Goal: Communication & Community: Answer question/provide support

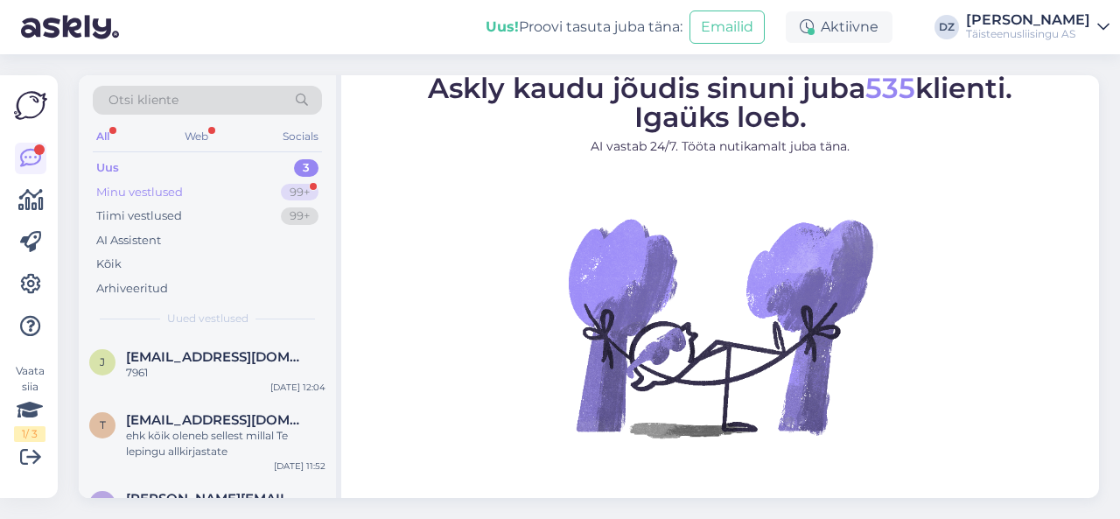
click at [168, 188] on div "Minu vestlused" at bounding box center [139, 192] width 87 height 17
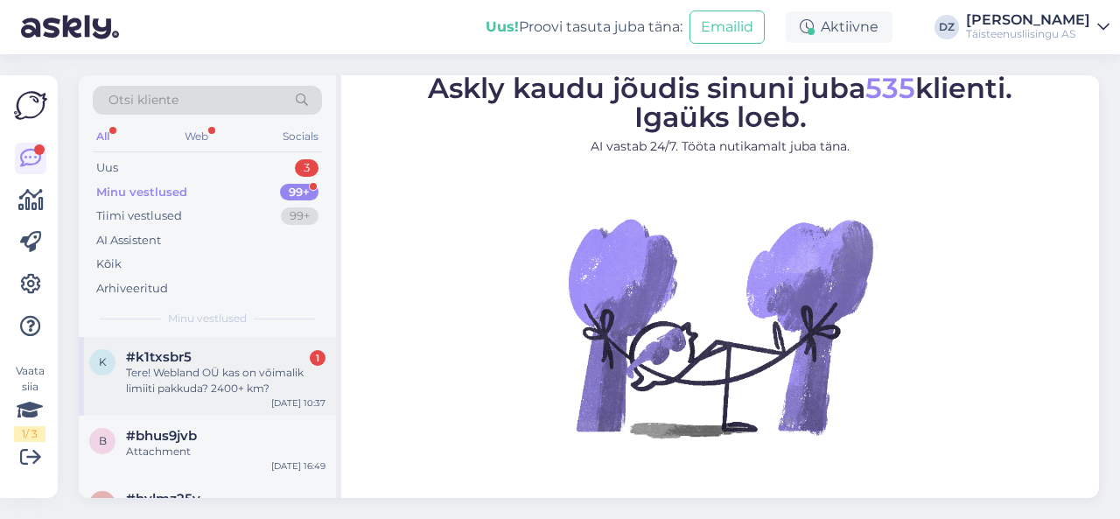
click at [182, 388] on div "Tere! Webland OÜ kas on võimalik limiiti pakkuda? 2400+ km?" at bounding box center [225, 380] width 199 height 31
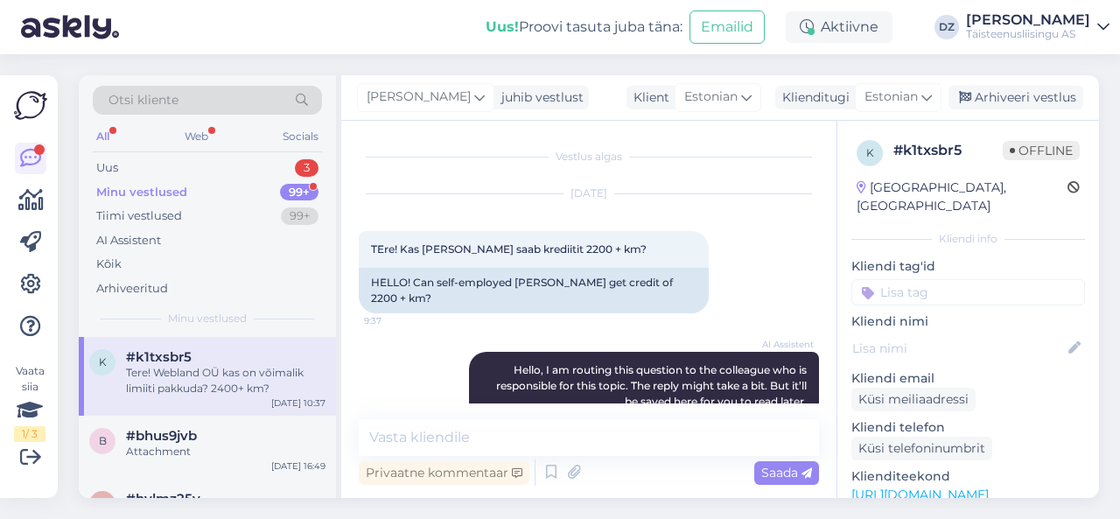
scroll to position [1314, 0]
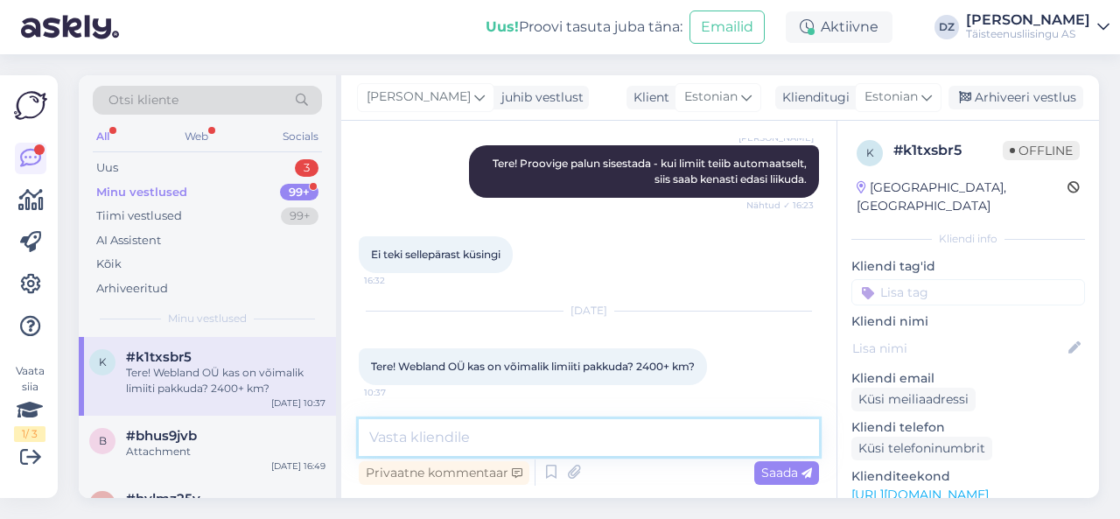
click at [516, 440] on textarea at bounding box center [589, 437] width 460 height 37
type textarea "vaatame kohe"
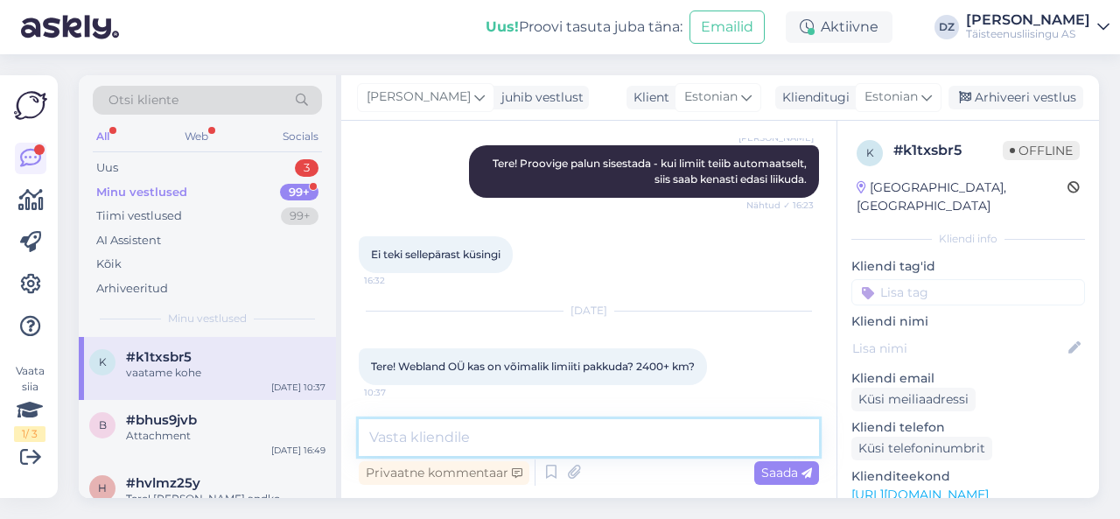
scroll to position [1389, 0]
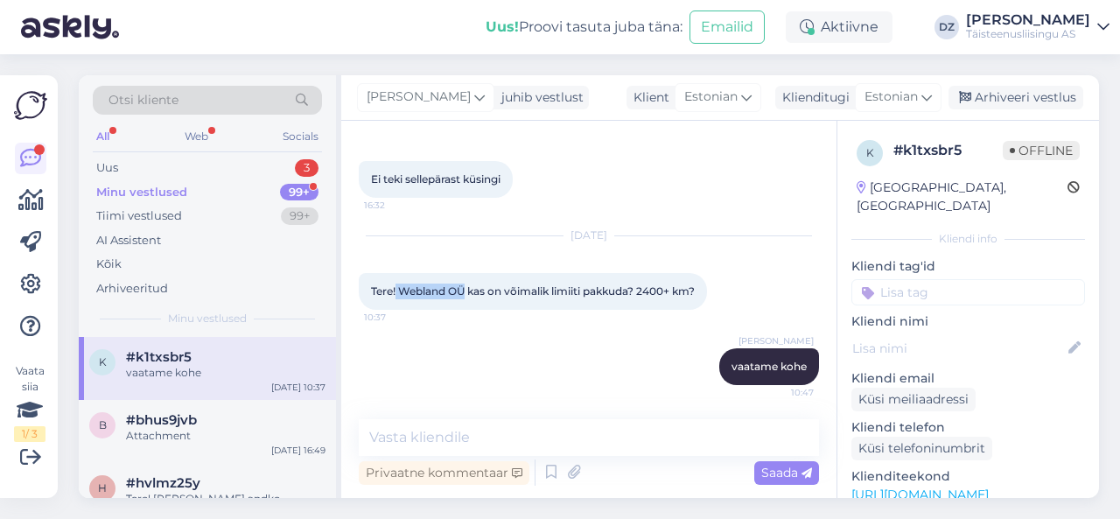
drag, startPoint x: 397, startPoint y: 276, endPoint x: 468, endPoint y: 276, distance: 70.9
click at [468, 284] on span "Tere! Webland OÜ kas on võimalik limiiti pakkuda? 2400+ km?" at bounding box center [533, 290] width 324 height 13
copy span "Webland OÜ"
